Goal: Register for event/course

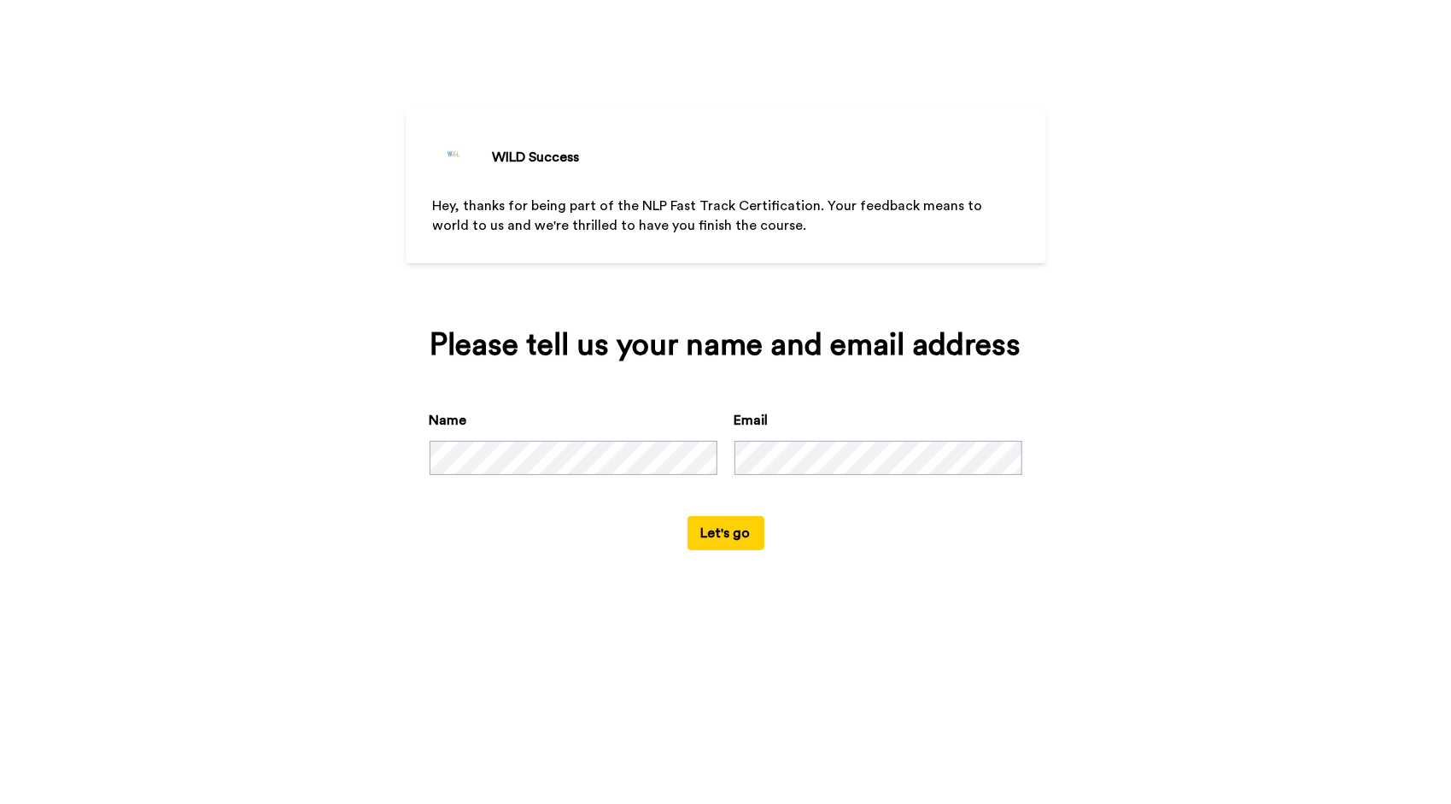
click at [733, 528] on button "Let's go" at bounding box center [726, 533] width 77 height 34
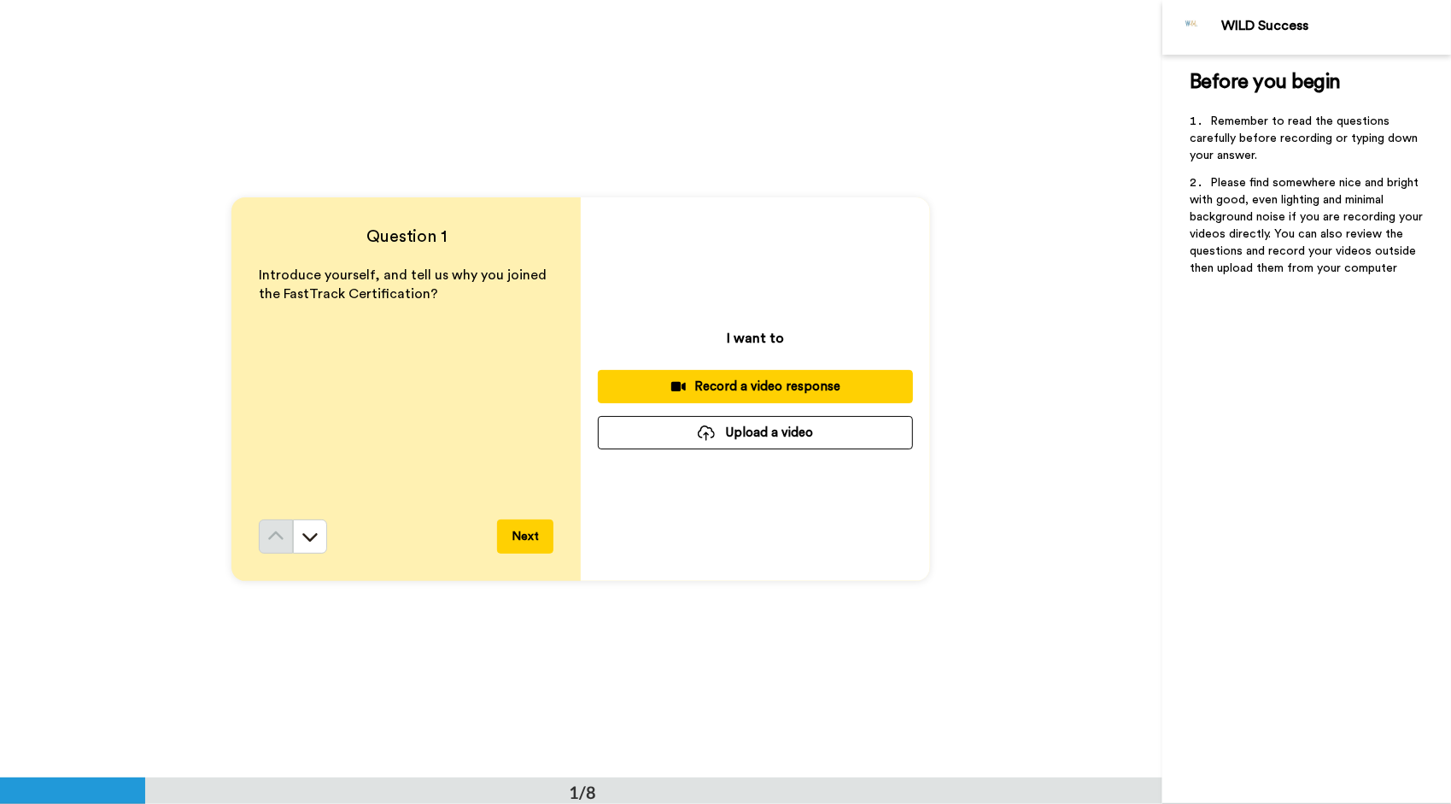
click at [518, 535] on button "Next" at bounding box center [525, 536] width 56 height 34
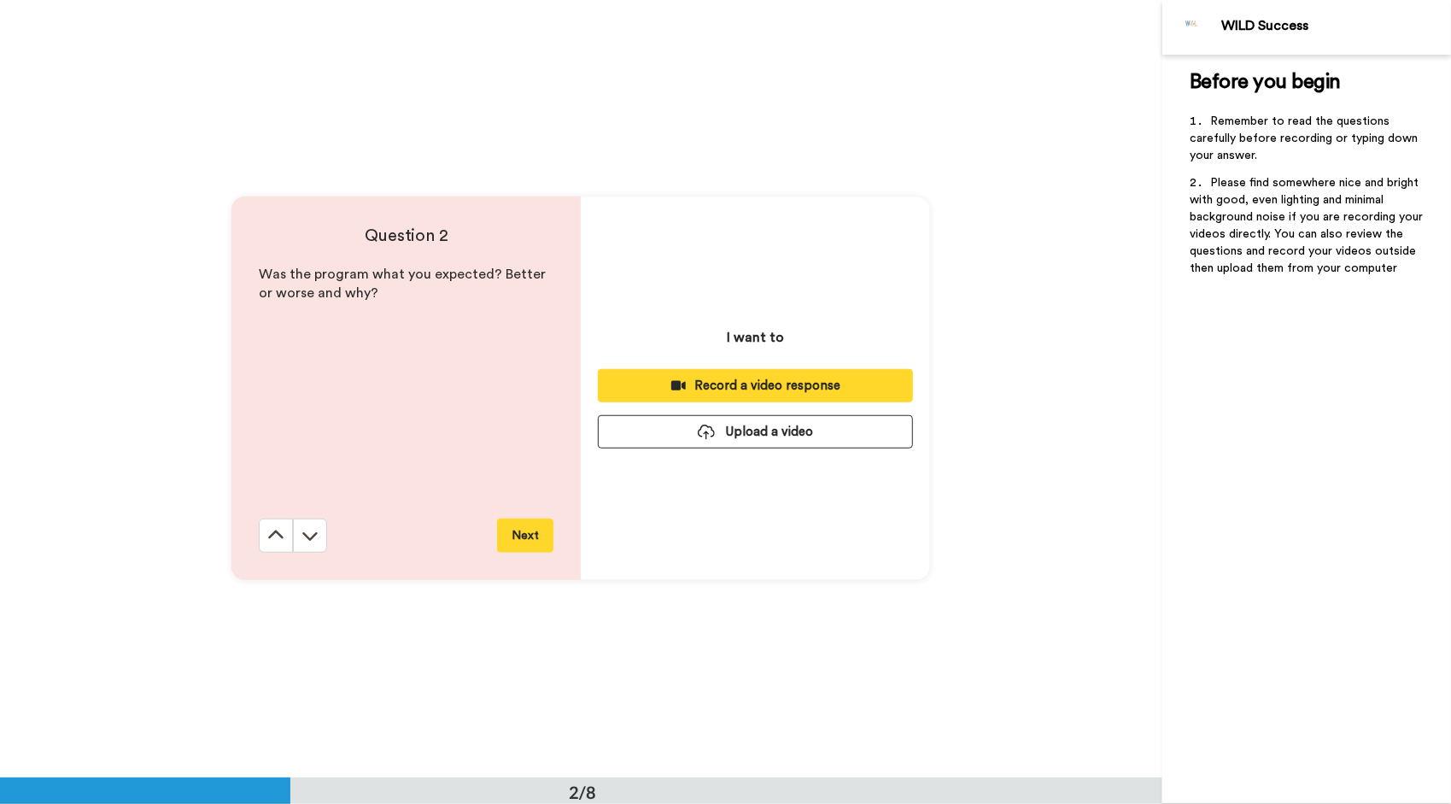
scroll to position [778, 0]
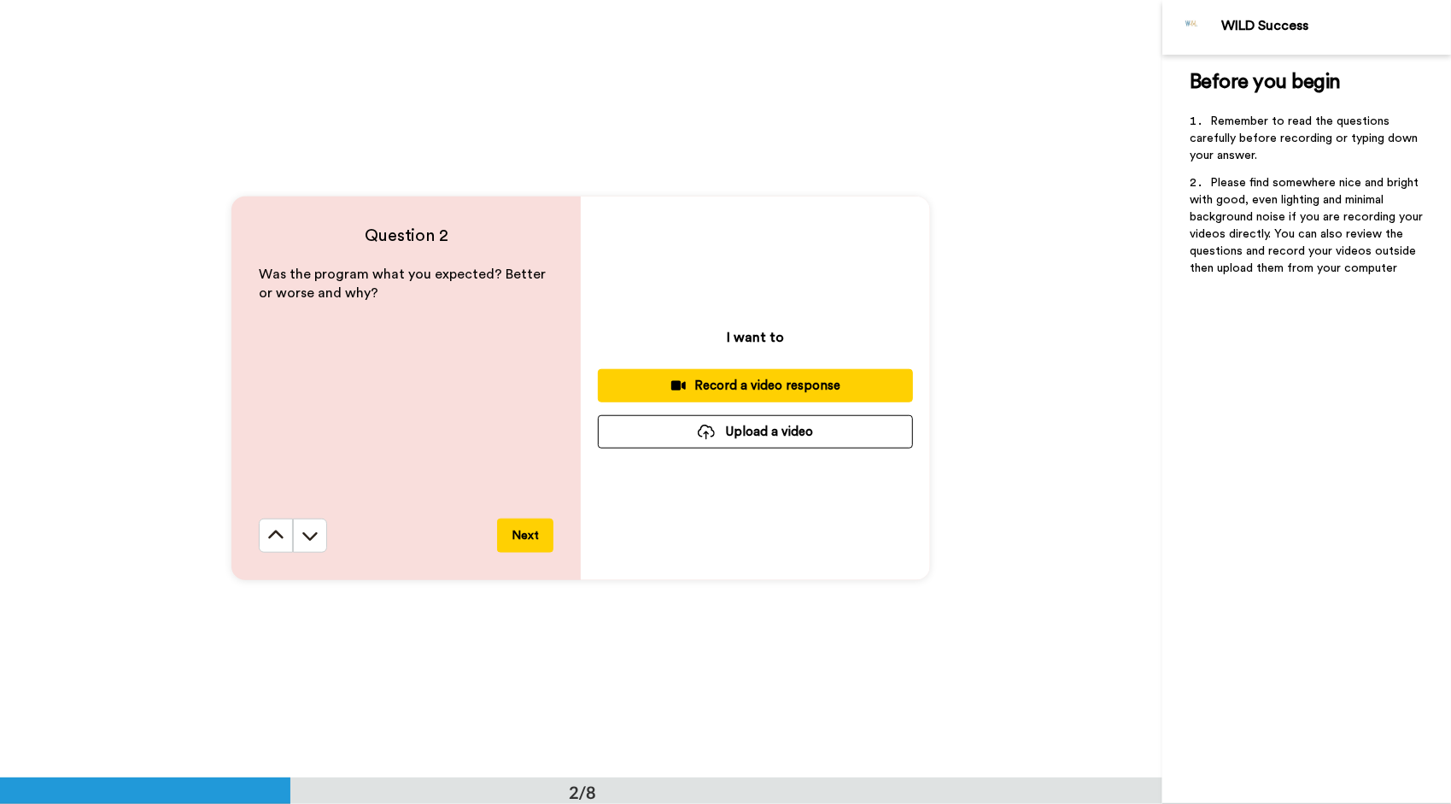
click at [521, 530] on button "Next" at bounding box center [525, 536] width 56 height 34
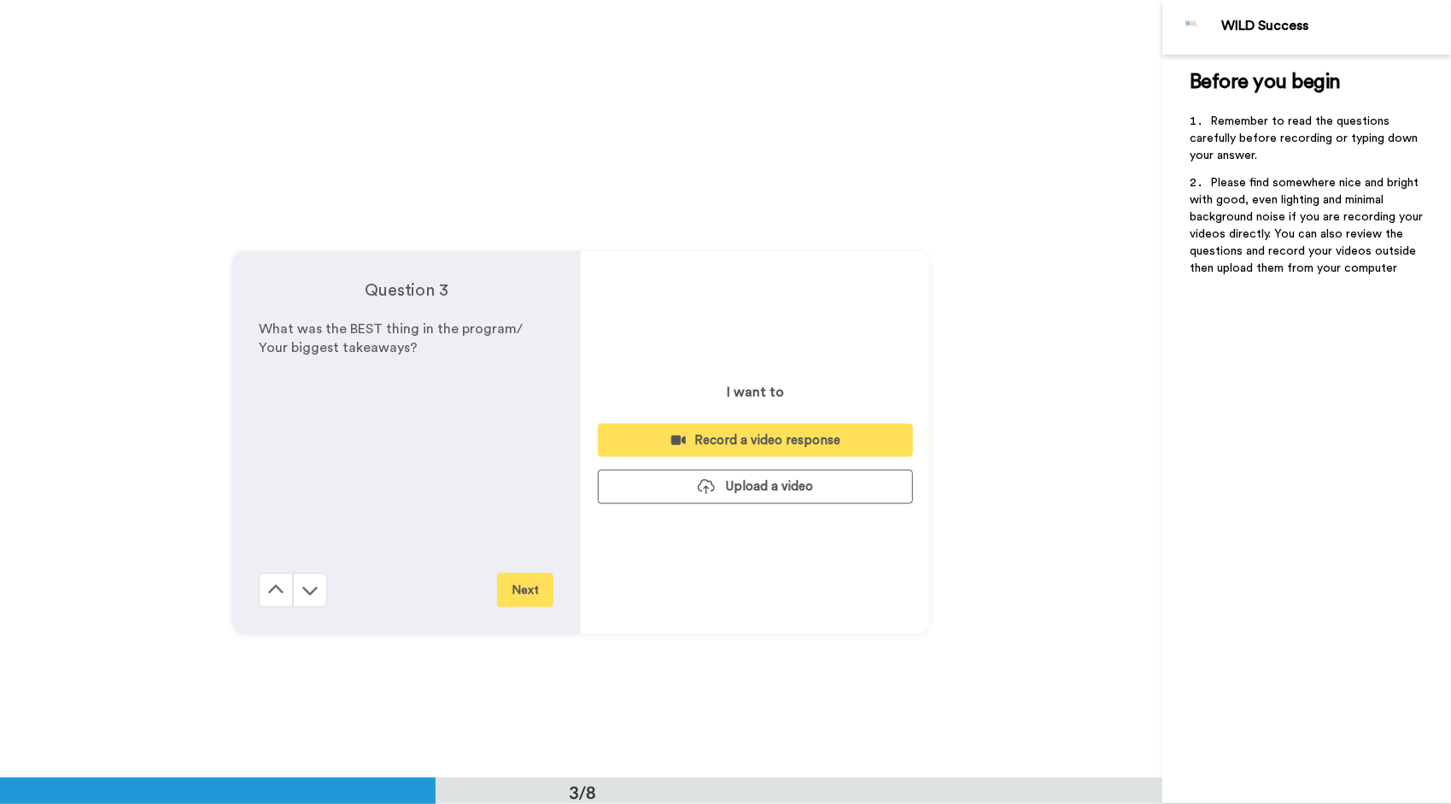
scroll to position [1556, 0]
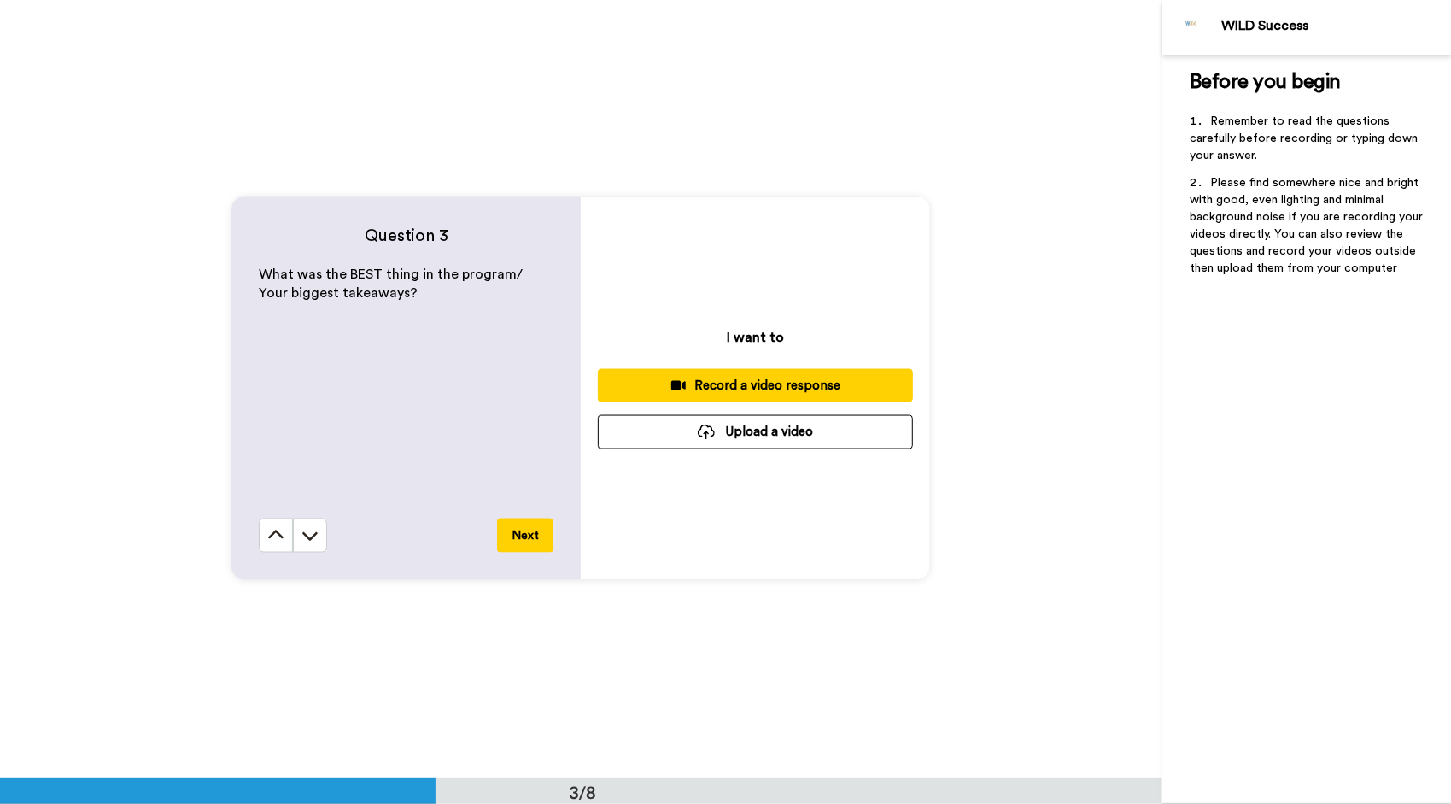
click at [531, 536] on button "Next" at bounding box center [525, 536] width 56 height 34
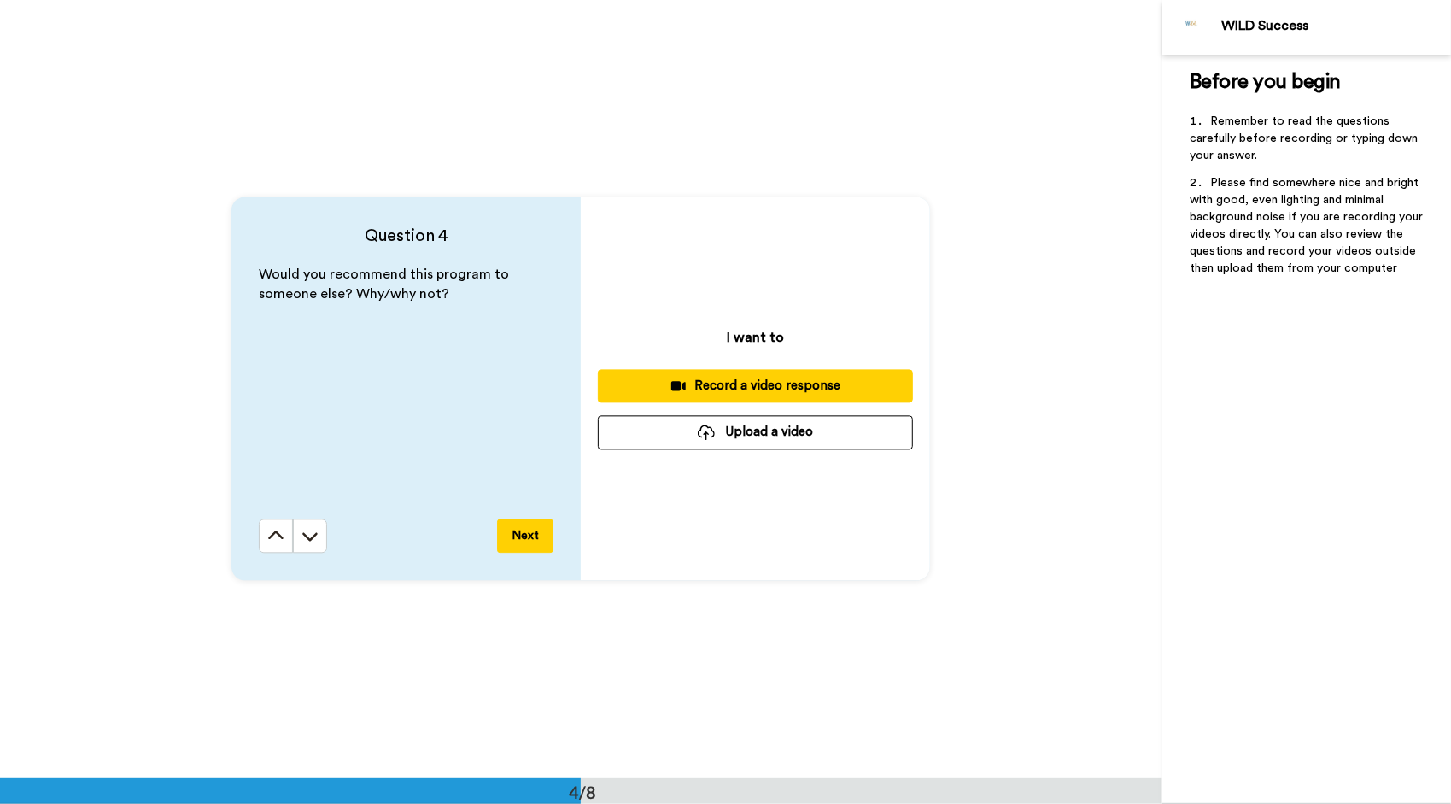
scroll to position [2334, 0]
click at [518, 536] on button "Next" at bounding box center [525, 535] width 56 height 34
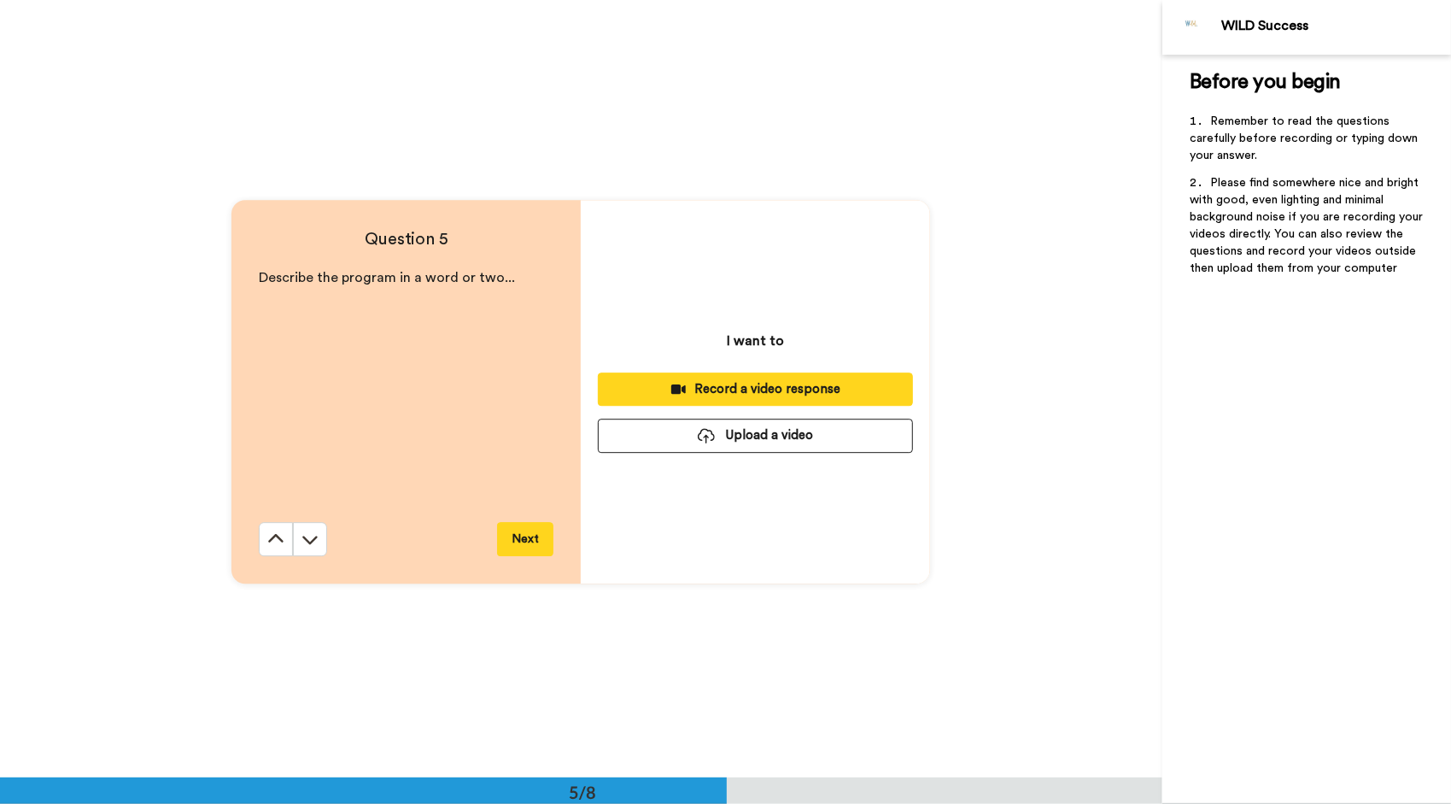
scroll to position [3111, 0]
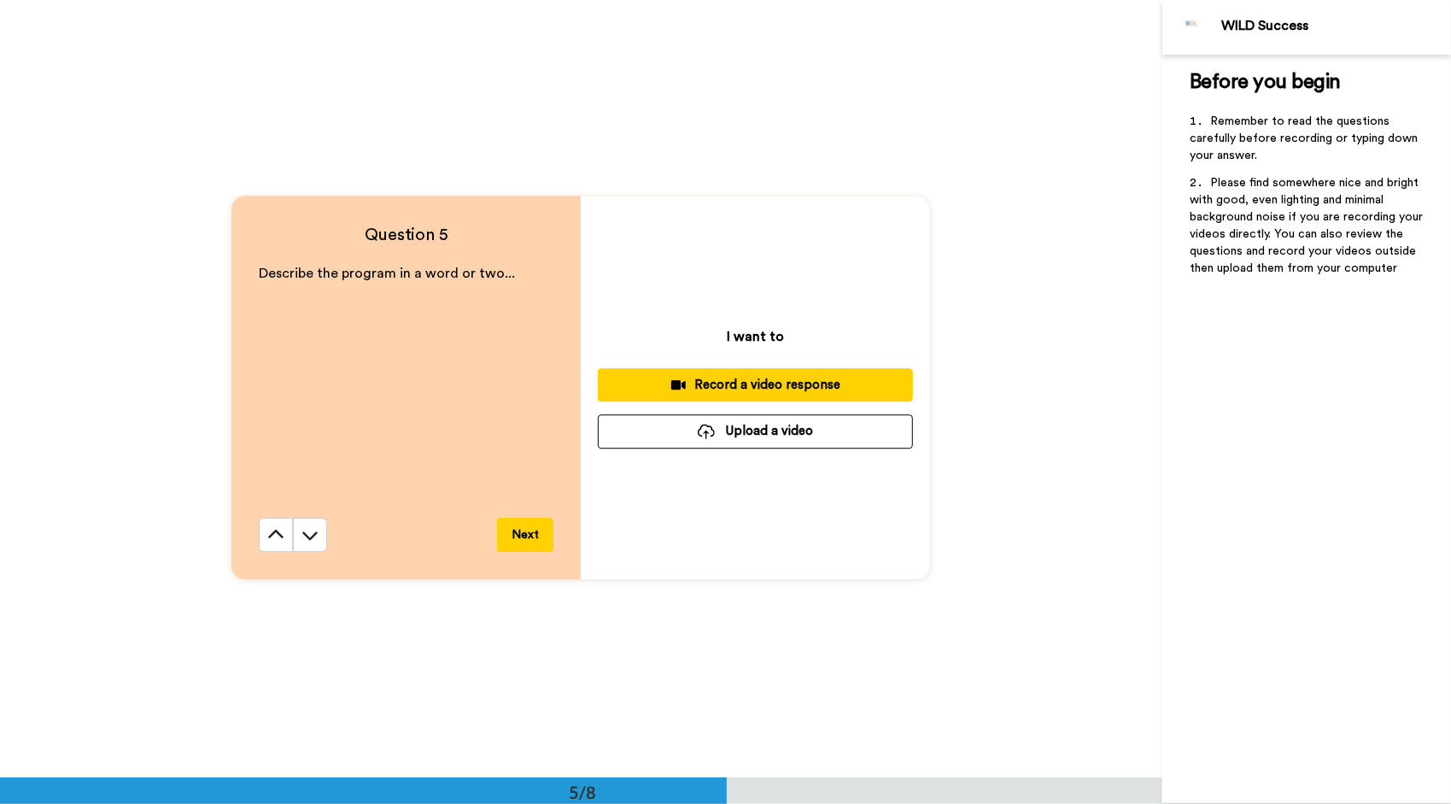
click at [519, 538] on button "Next" at bounding box center [525, 535] width 56 height 34
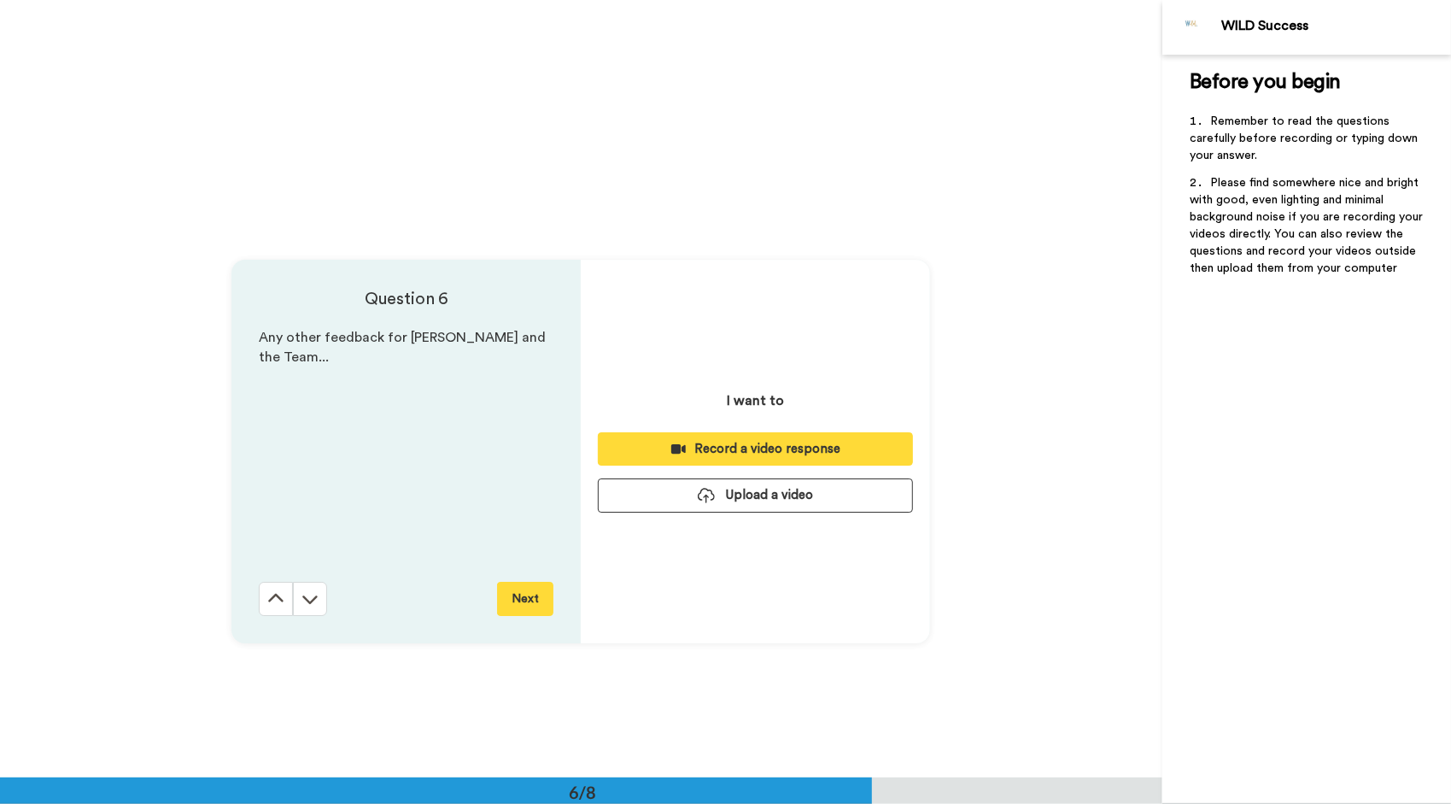
scroll to position [3889, 0]
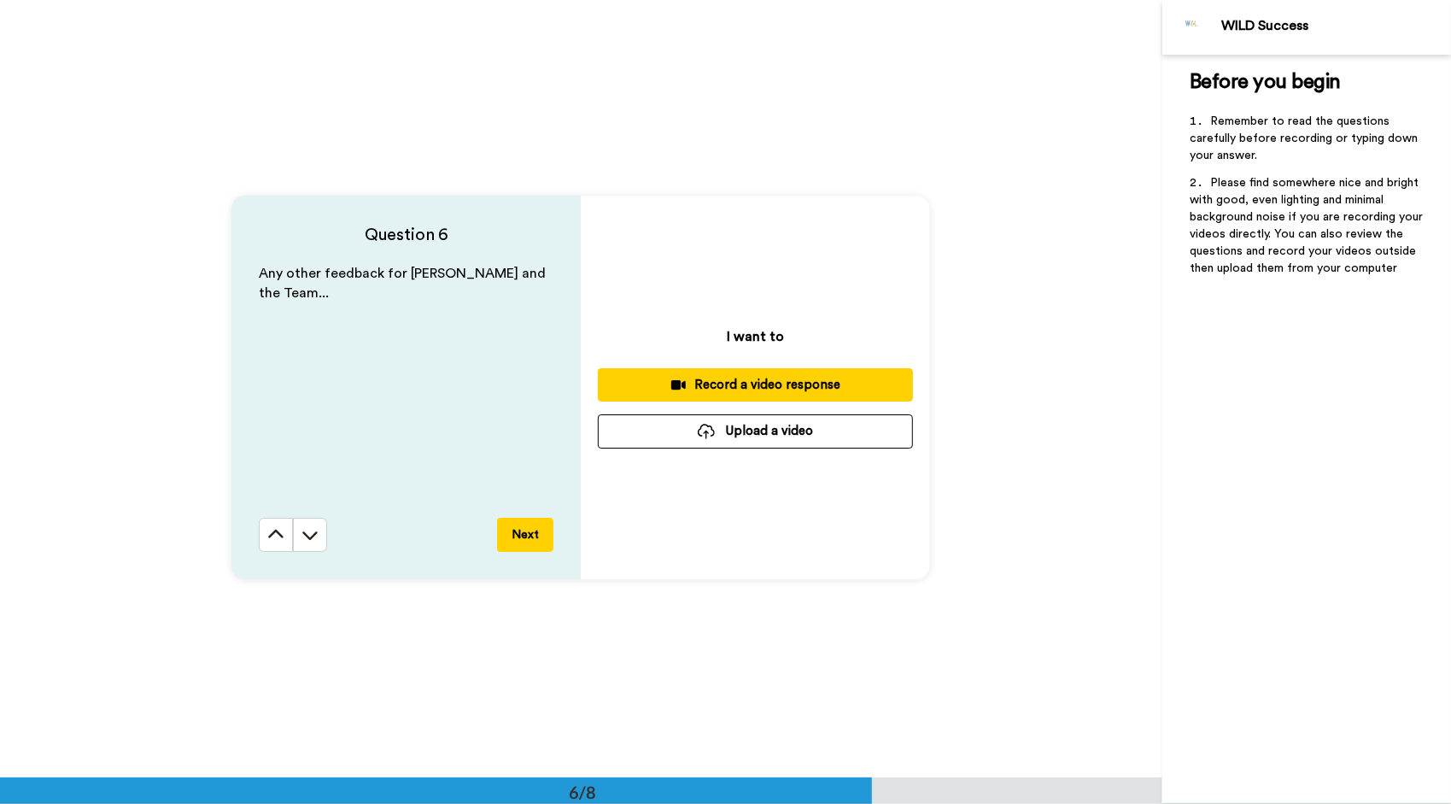
click at [519, 538] on button "Next" at bounding box center [525, 535] width 56 height 34
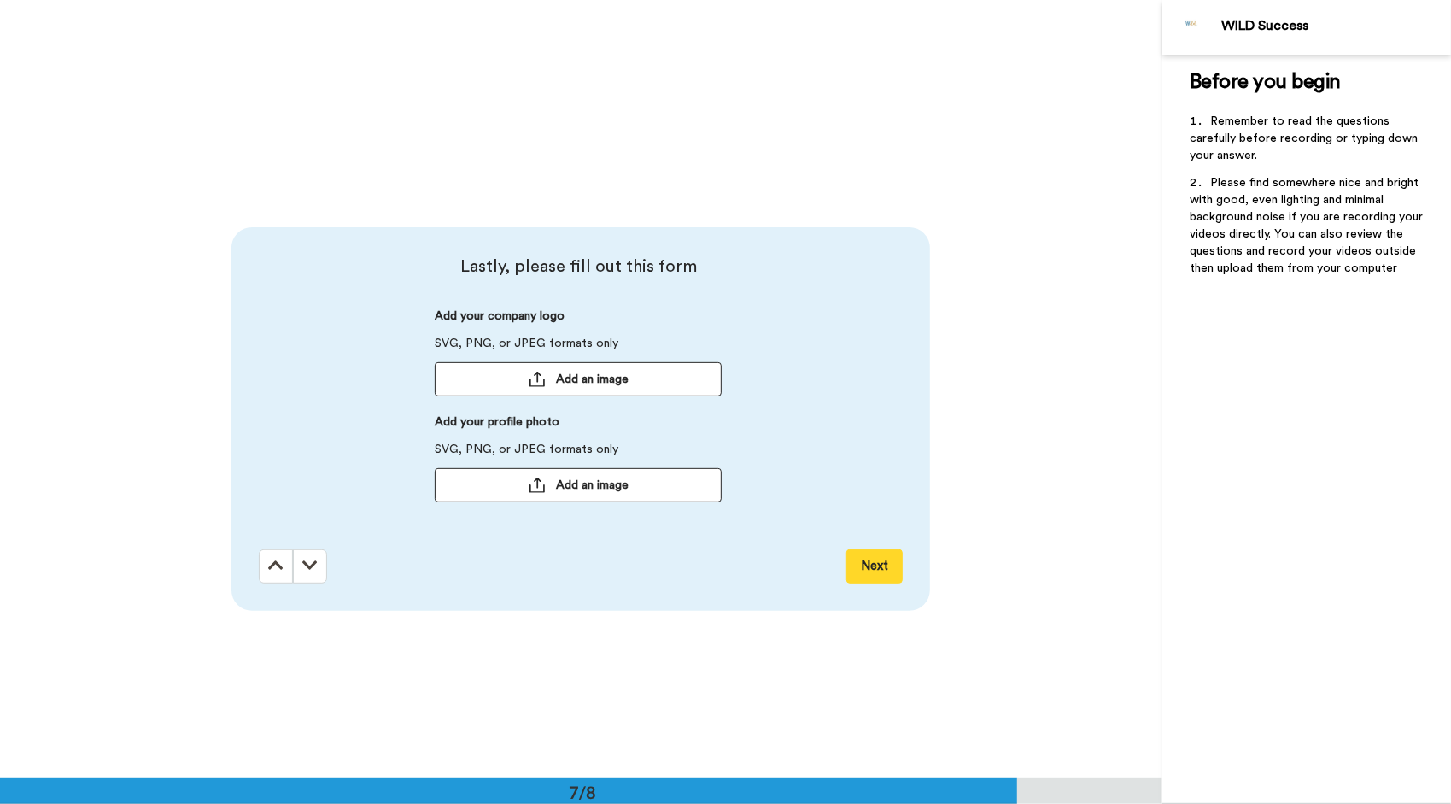
scroll to position [4667, 0]
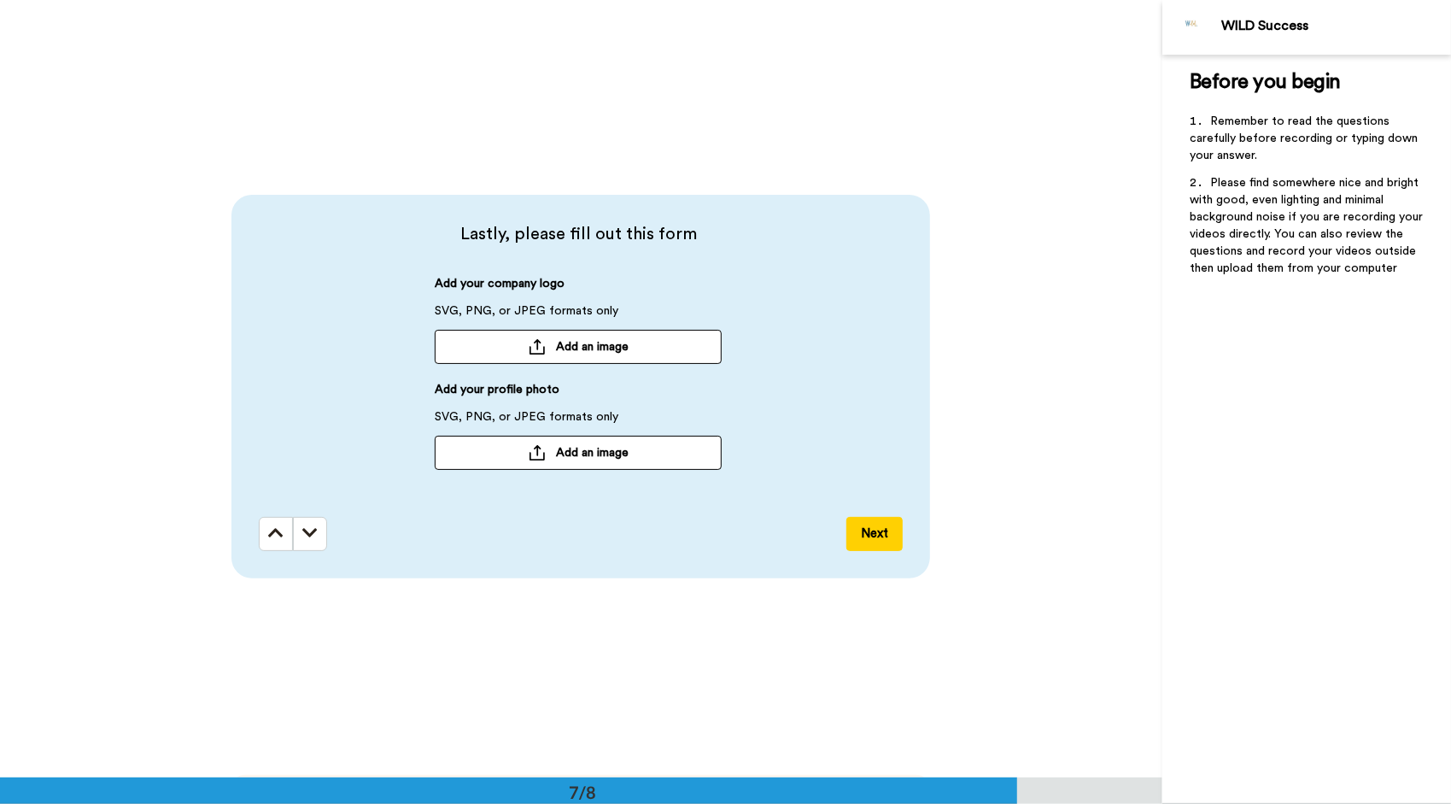
click at [899, 536] on button "Next" at bounding box center [875, 534] width 56 height 34
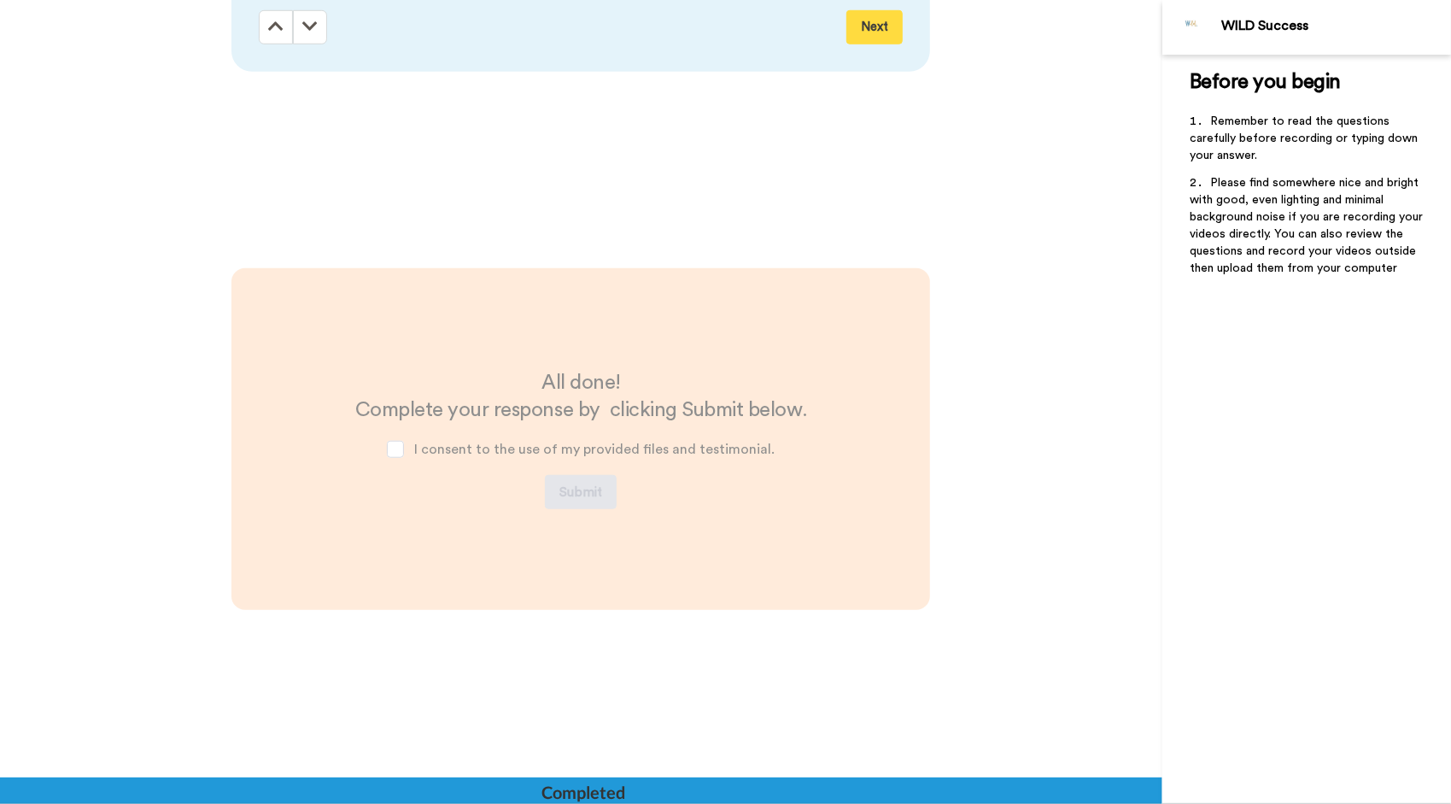
scroll to position [5226, 0]
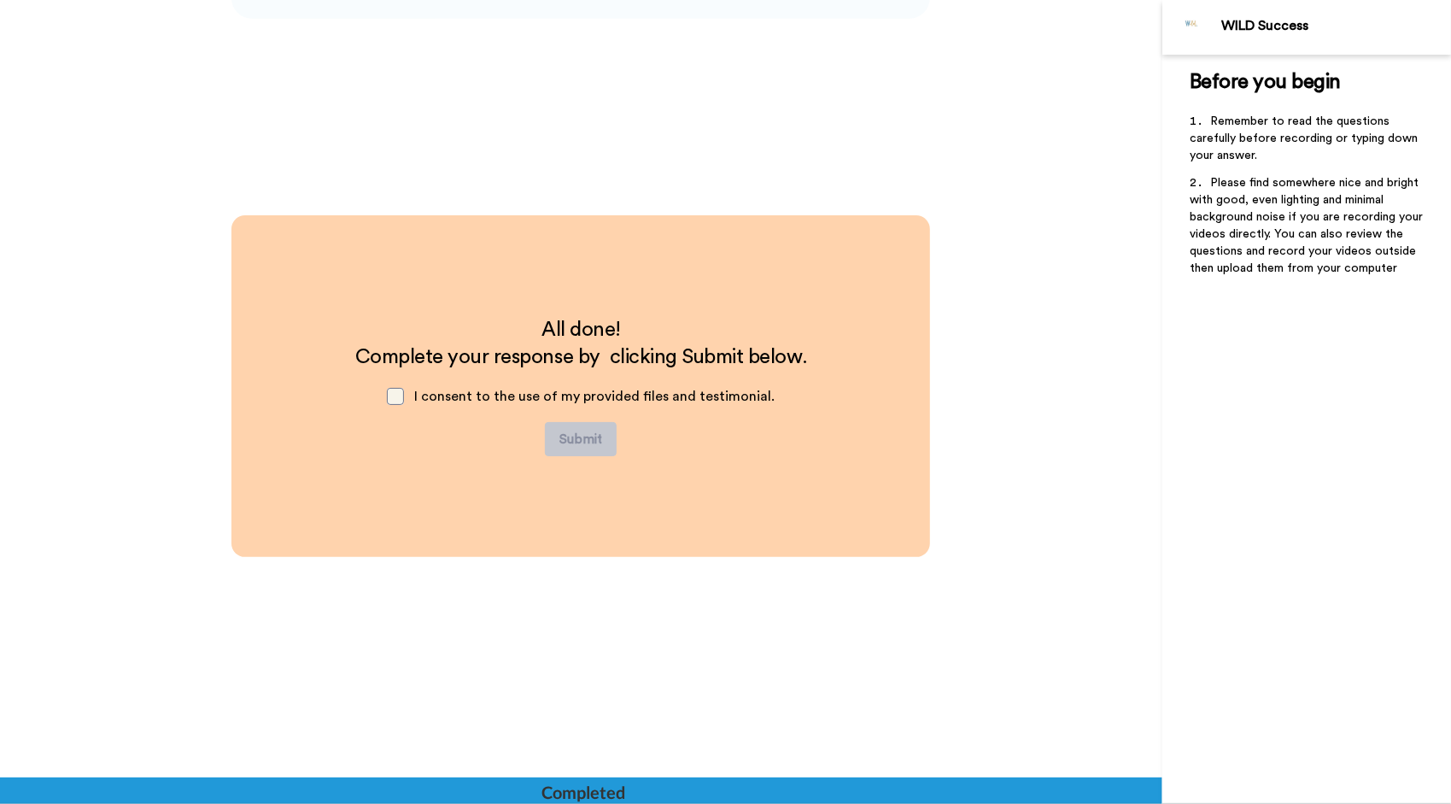
click at [398, 398] on span at bounding box center [395, 396] width 17 height 17
click at [400, 396] on span at bounding box center [395, 396] width 17 height 17
click at [400, 397] on span at bounding box center [395, 396] width 17 height 17
